Goal: Task Accomplishment & Management: Use online tool/utility

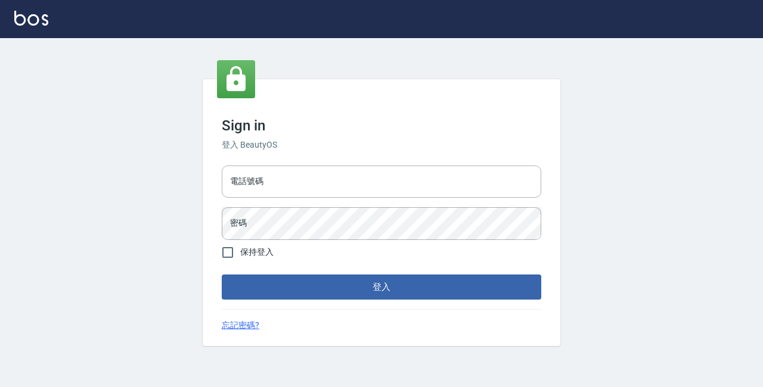
click at [245, 181] on input "電話號碼" at bounding box center [381, 182] width 319 height 32
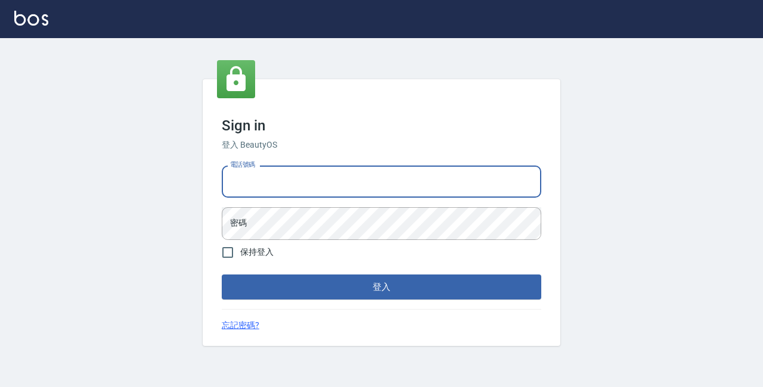
type input "89729295"
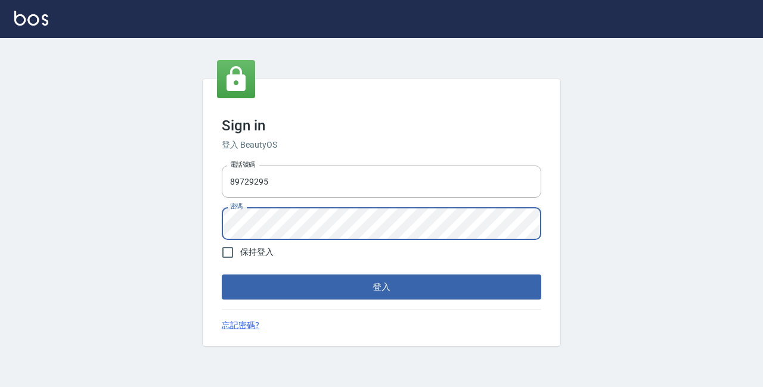
click at [222, 275] on button "登入" at bounding box center [381, 287] width 319 height 25
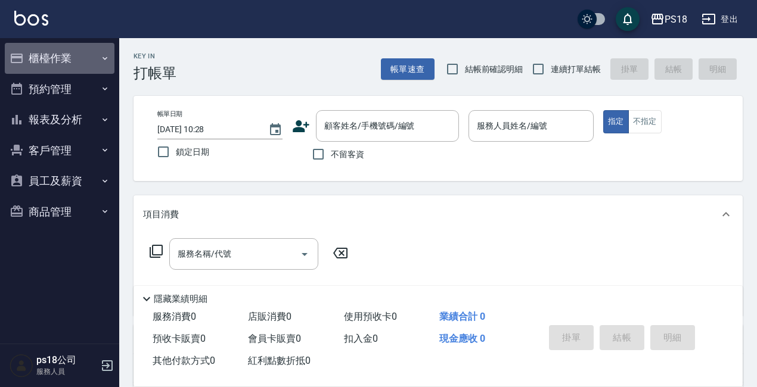
click at [47, 55] on button "櫃檯作業" at bounding box center [60, 58] width 110 height 31
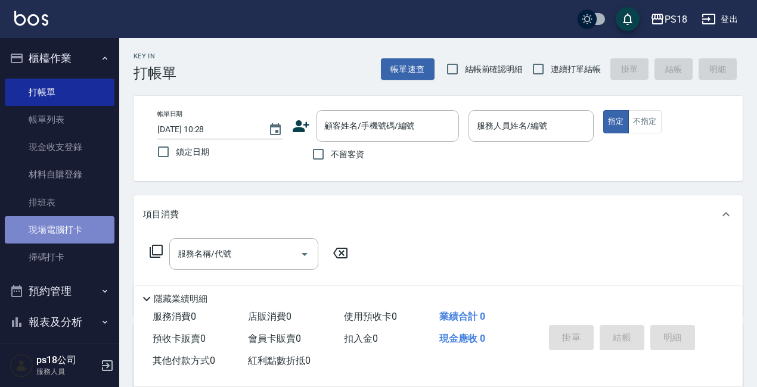
click at [71, 224] on link "現場電腦打卡" at bounding box center [60, 229] width 110 height 27
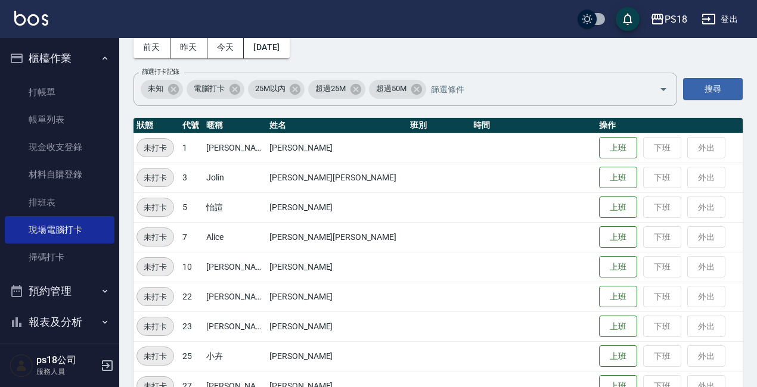
scroll to position [238, 0]
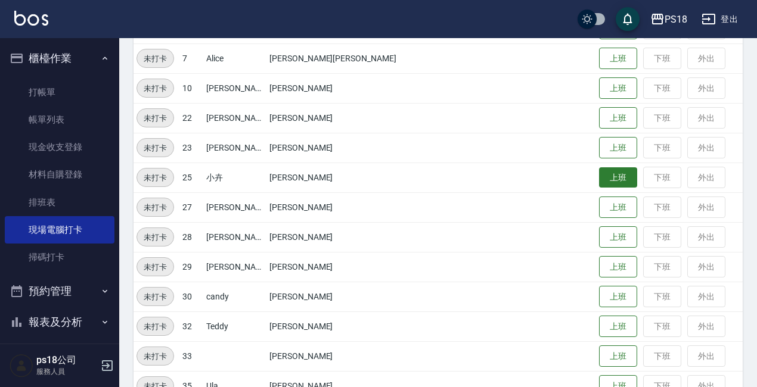
click at [599, 184] on button "上班" at bounding box center [618, 177] width 38 height 21
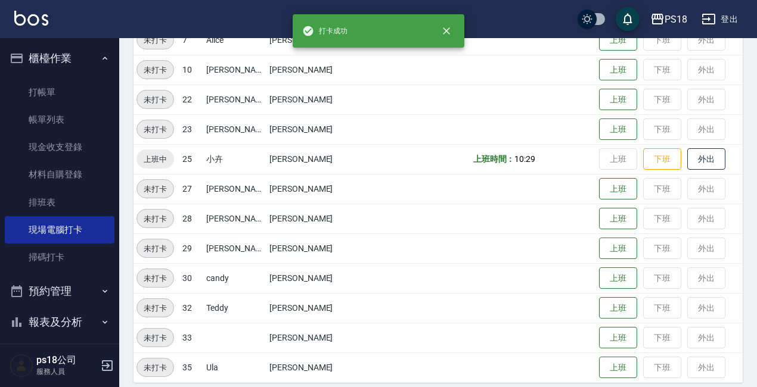
scroll to position [267, 0]
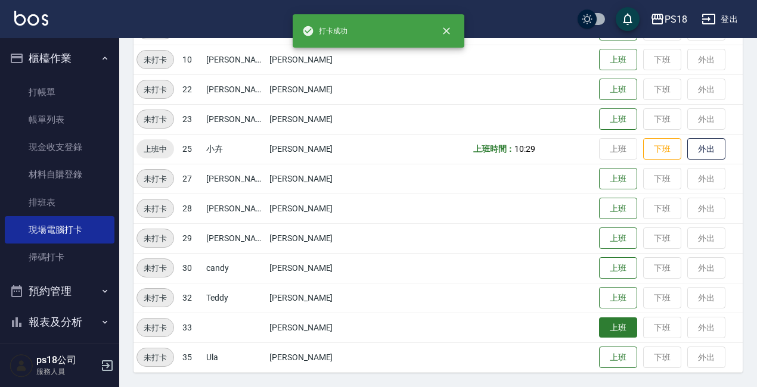
click at [599, 321] on button "上班" at bounding box center [618, 328] width 38 height 21
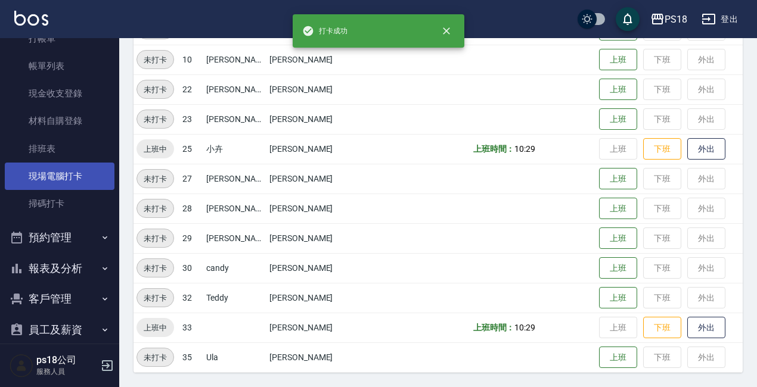
scroll to position [100, 0]
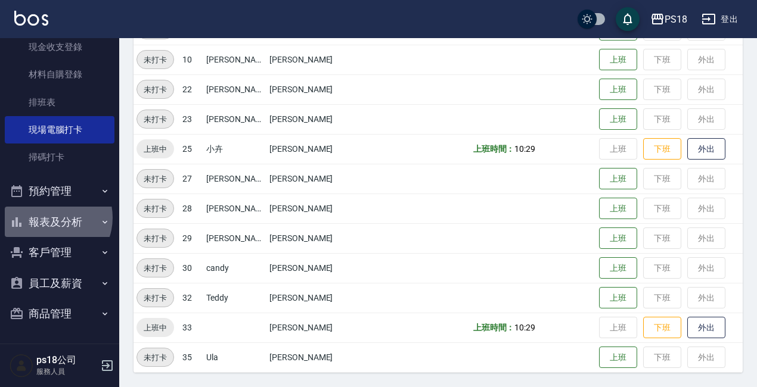
click at [49, 218] on button "報表及分析" at bounding box center [60, 222] width 110 height 31
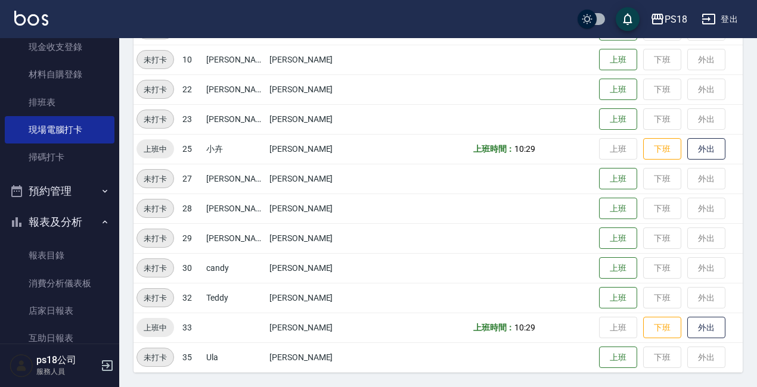
scroll to position [303, 0]
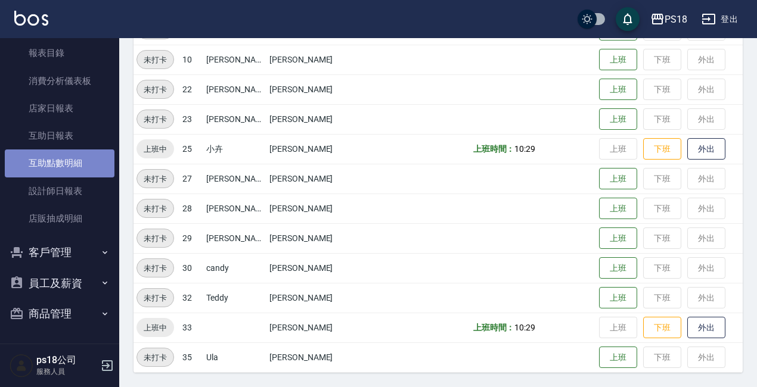
click at [67, 168] on link "互助點數明細" at bounding box center [60, 163] width 110 height 27
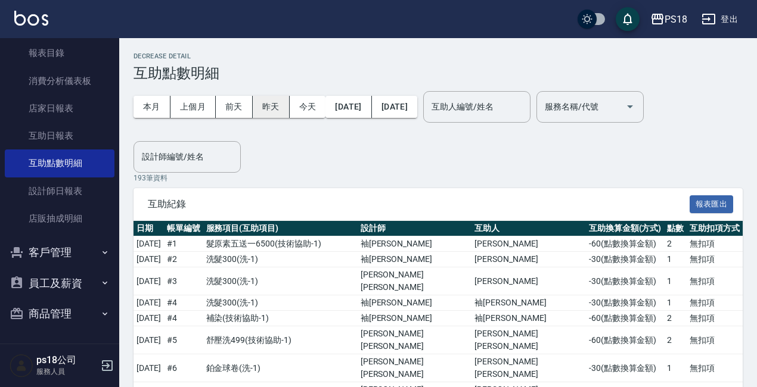
click at [272, 106] on button "昨天" at bounding box center [271, 107] width 37 height 22
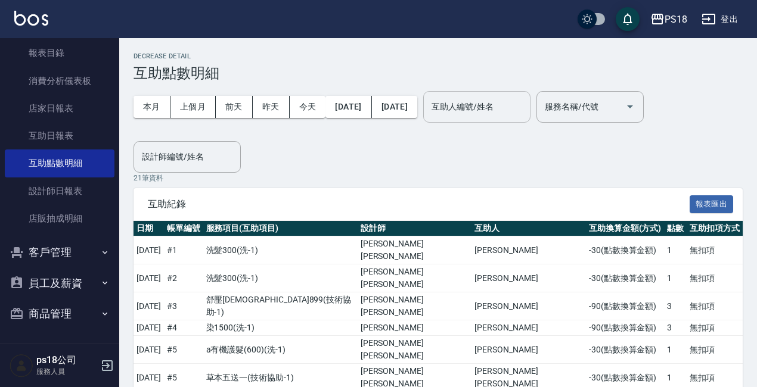
click at [506, 113] on input "互助人編號/姓名" at bounding box center [476, 107] width 97 height 21
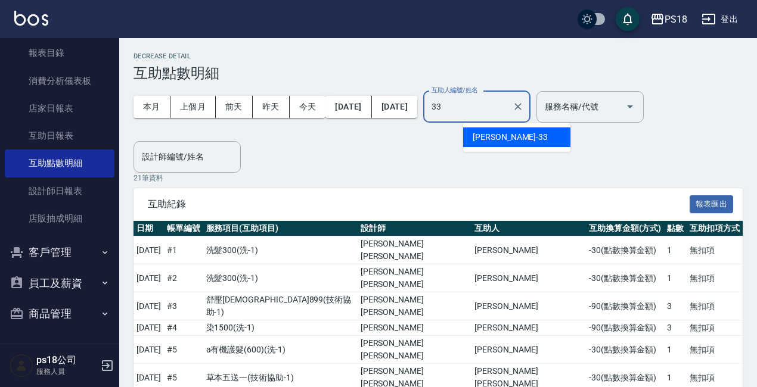
type input "[PERSON_NAME]-33"
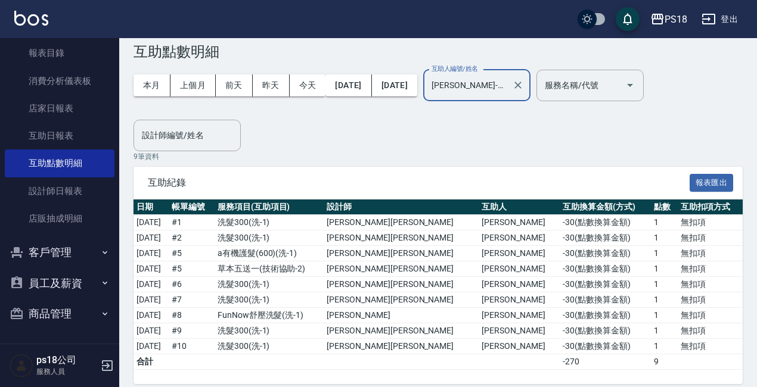
scroll to position [33, 0]
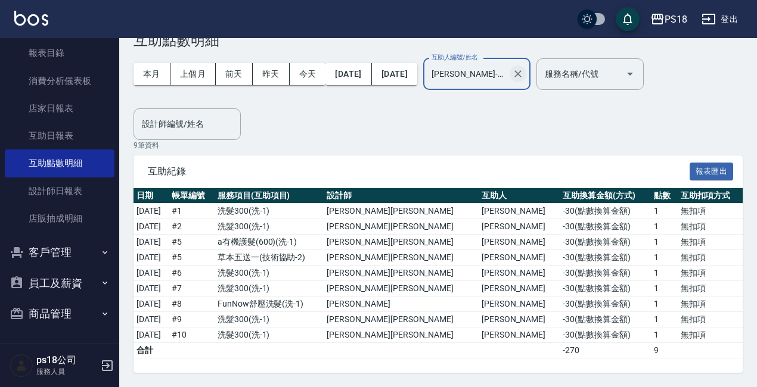
click at [524, 70] on icon "Clear" at bounding box center [518, 74] width 12 height 12
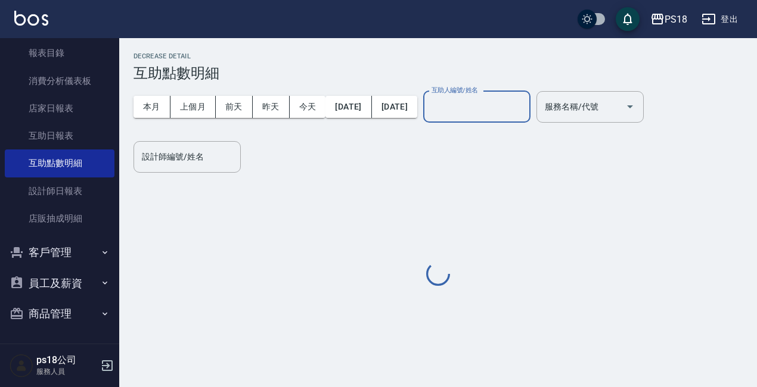
scroll to position [0, 0]
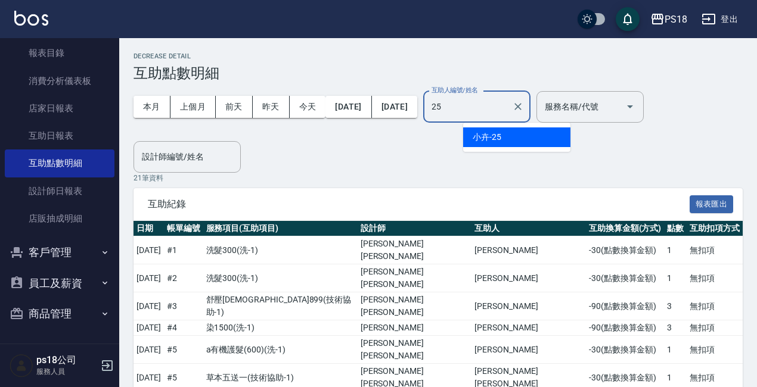
type input "小卉-25"
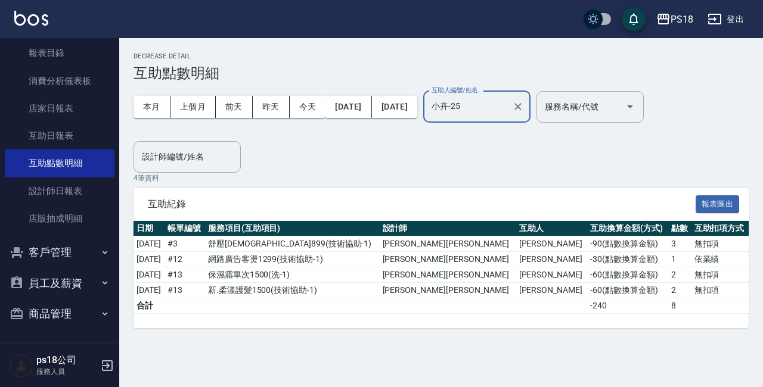
click at [524, 107] on icon "Clear" at bounding box center [518, 107] width 12 height 12
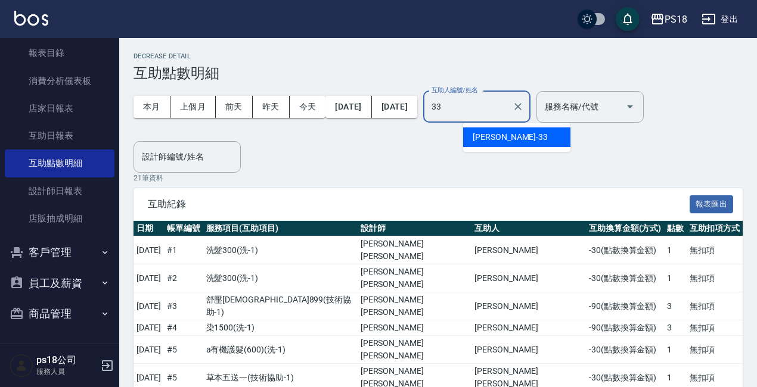
type input "[PERSON_NAME]-33"
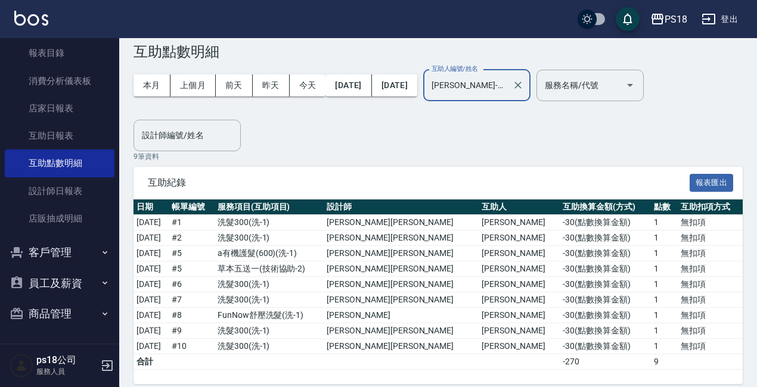
scroll to position [33, 0]
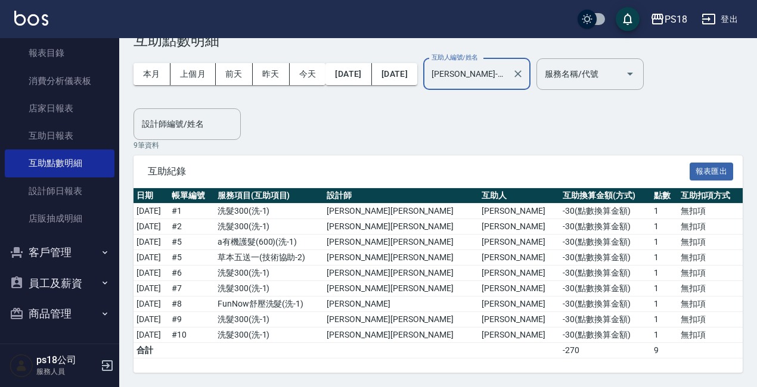
click at [524, 75] on icon "Clear" at bounding box center [518, 74] width 12 height 12
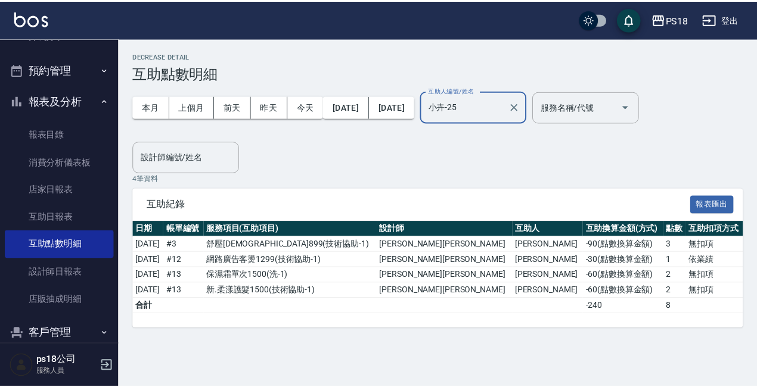
scroll to position [5, 0]
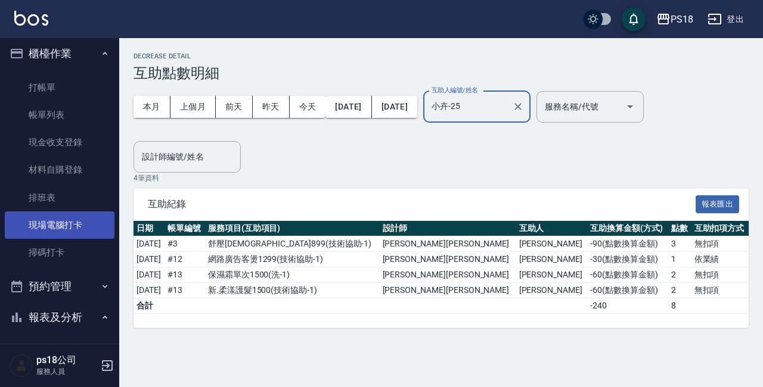
type input "小卉-25"
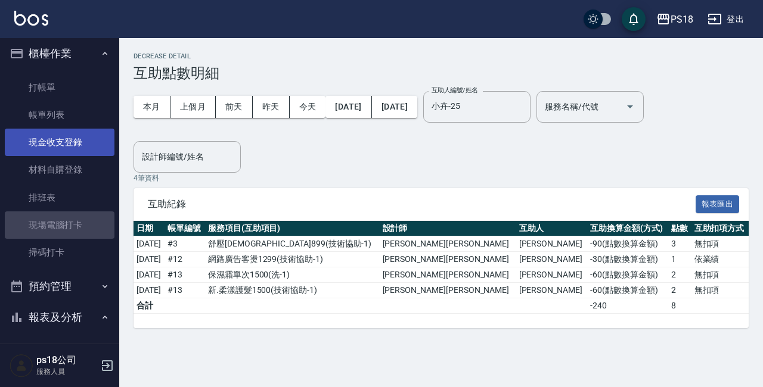
drag, startPoint x: 61, startPoint y: 229, endPoint x: 86, endPoint y: 135, distance: 96.8
click at [61, 229] on link "現場電腦打卡" at bounding box center [60, 224] width 110 height 27
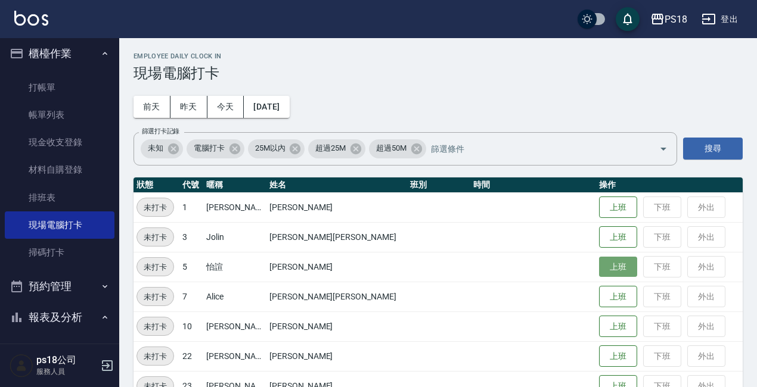
click at [599, 270] on button "上班" at bounding box center [618, 267] width 38 height 21
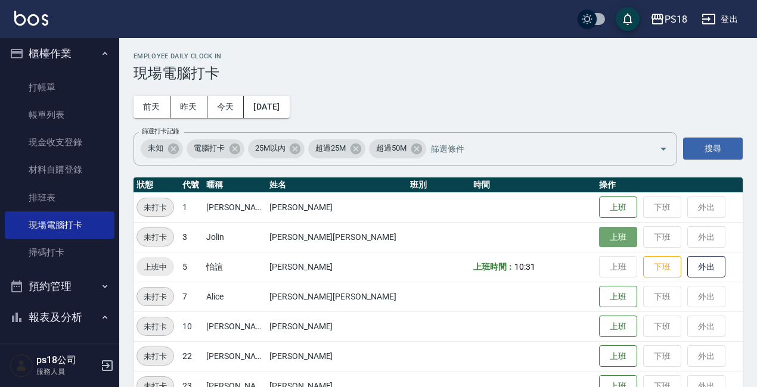
click at [599, 240] on button "上班" at bounding box center [618, 237] width 38 height 21
